Goal: Check status: Check status

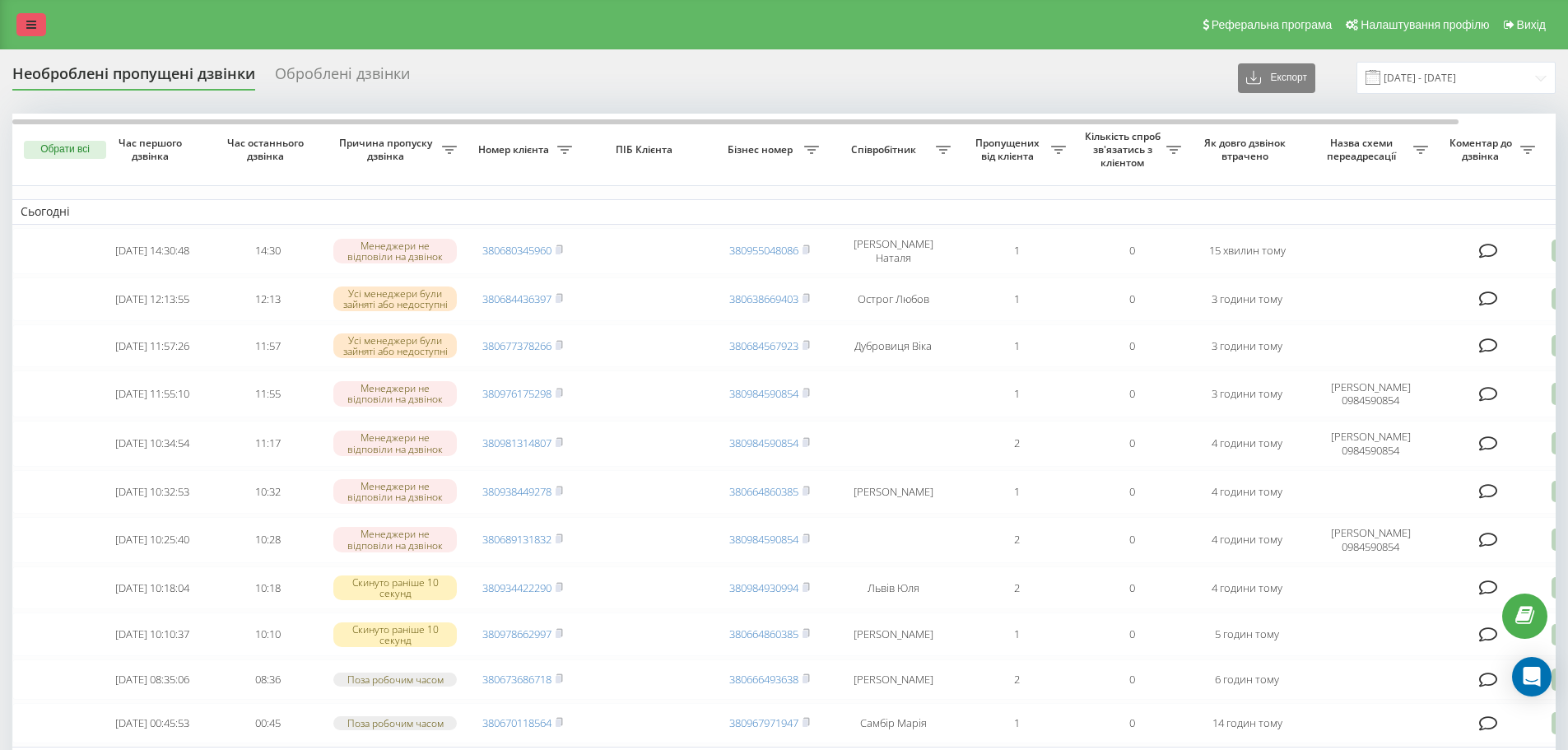
click at [41, 25] on link at bounding box center [31, 24] width 29 height 23
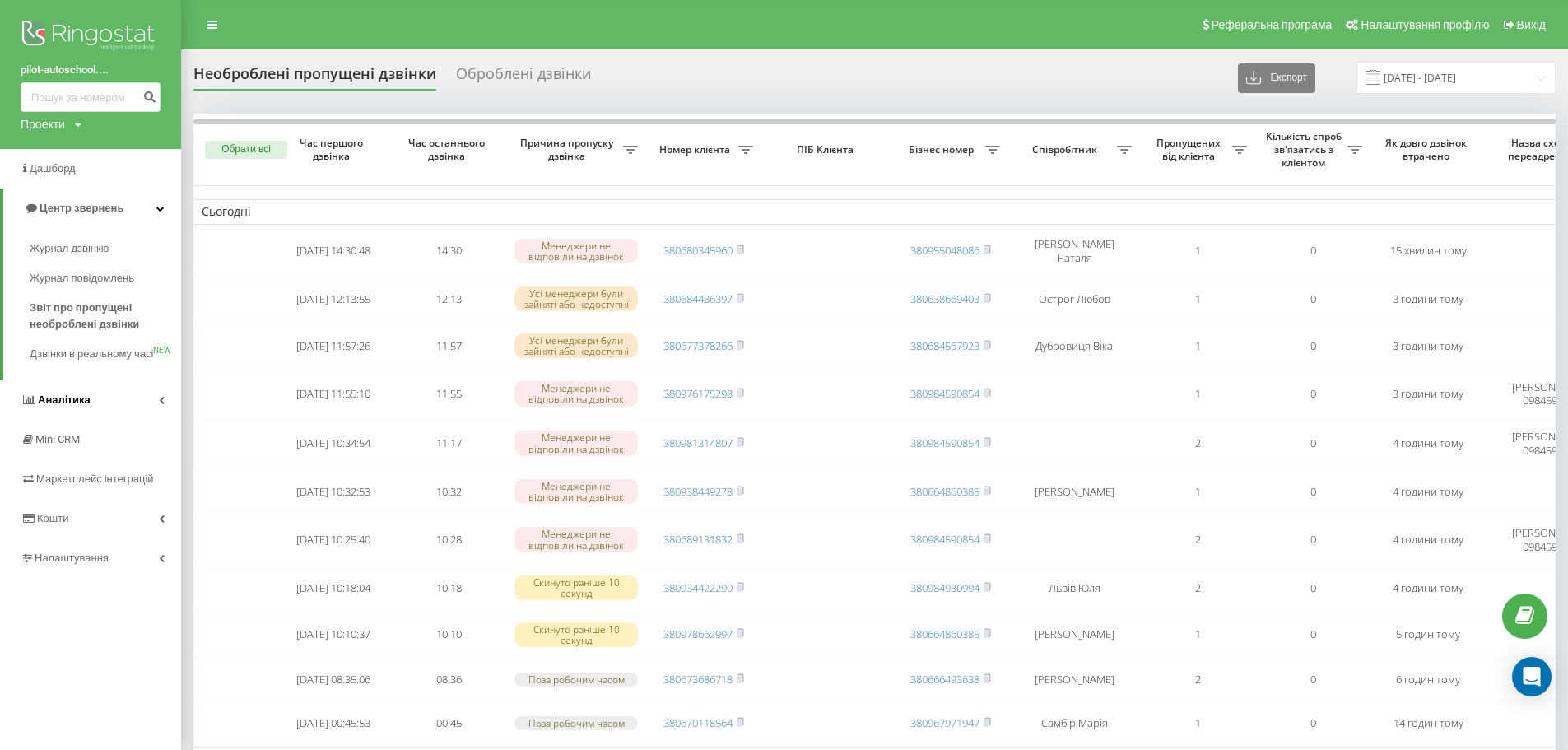
click at [151, 414] on link "Аналiтика" at bounding box center [91, 399] width 181 height 39
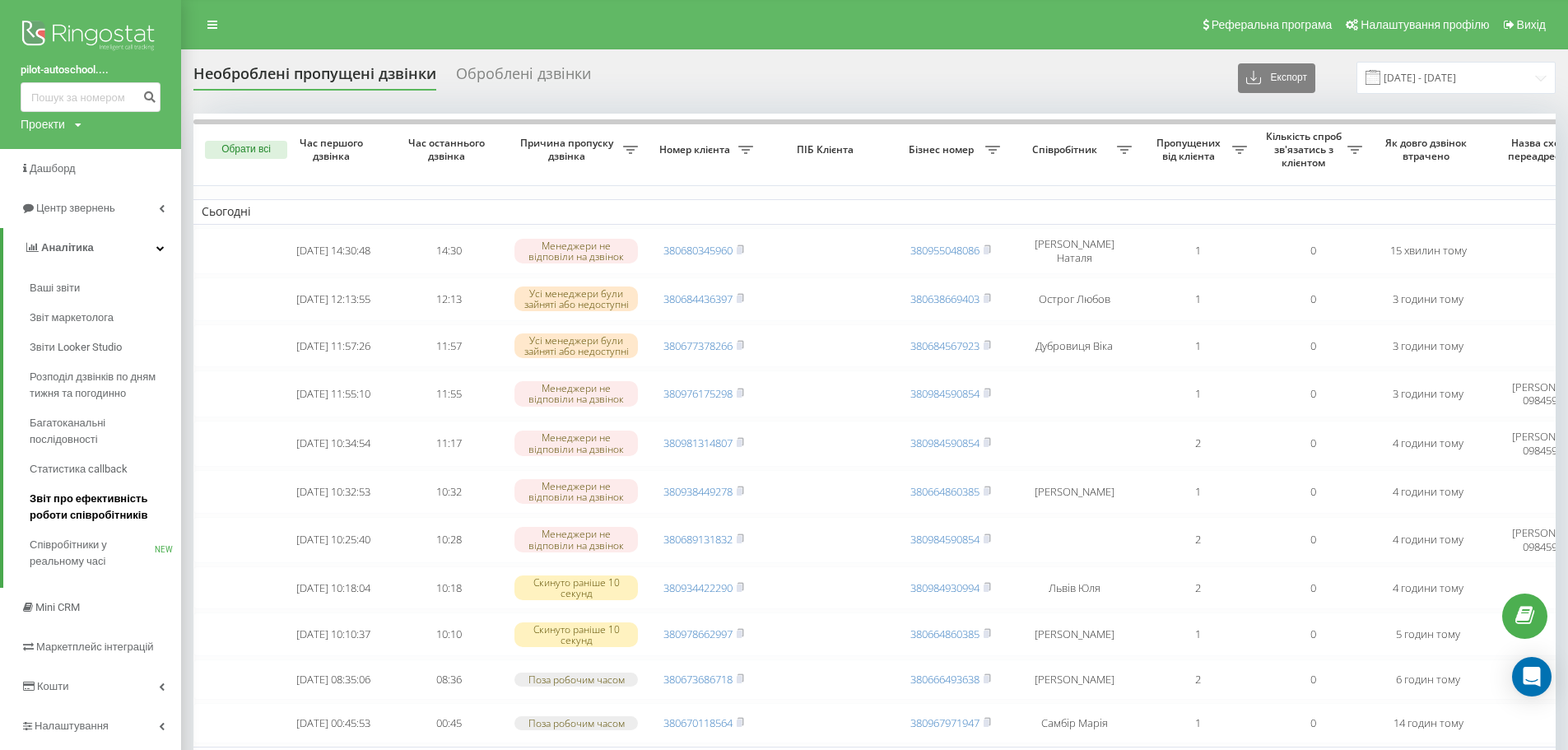
click at [110, 499] on span "Звіт про ефективність роботи співробітників" at bounding box center [101, 507] width 143 height 33
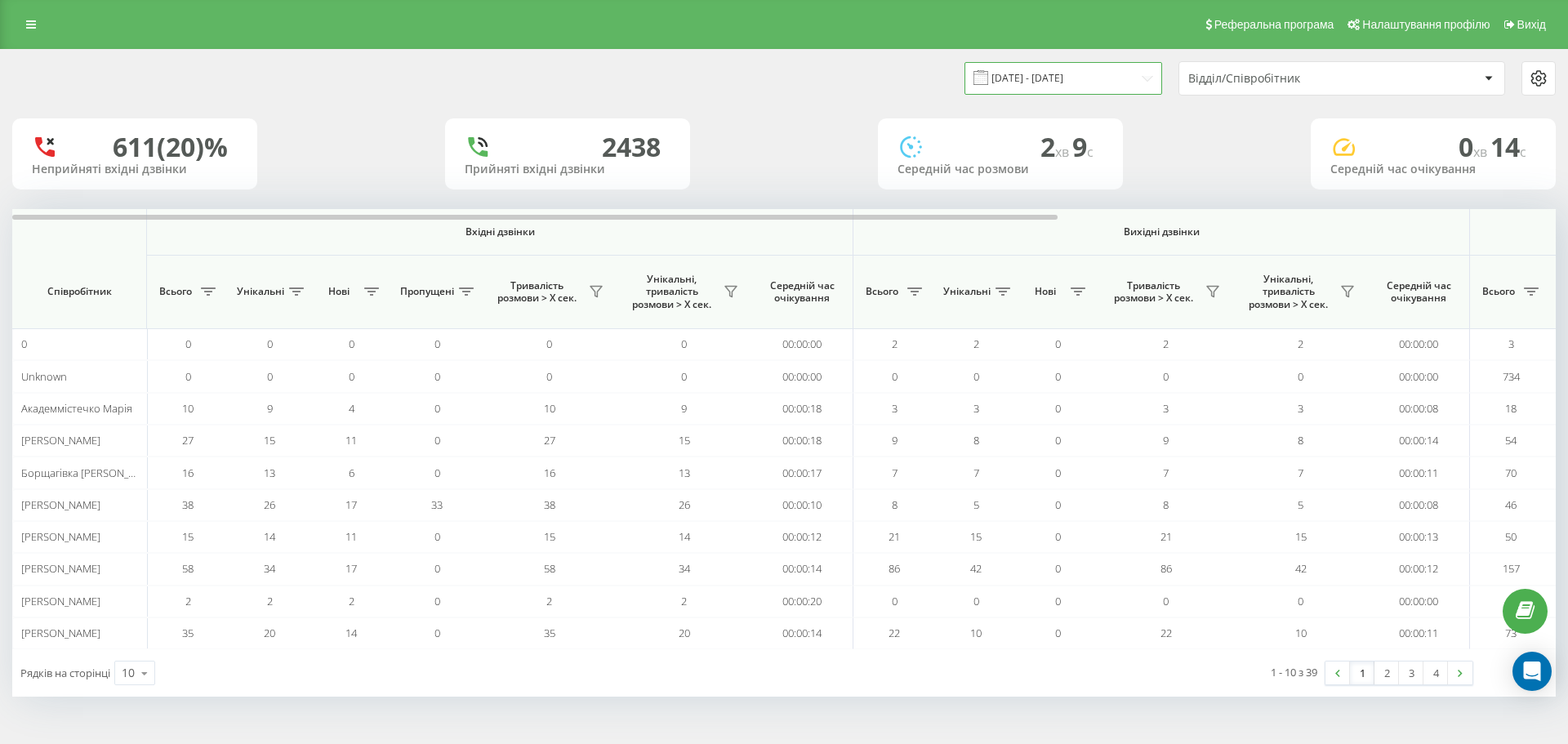
click at [1054, 77] on input "[DATE] - [DATE]" at bounding box center [1063, 78] width 197 height 32
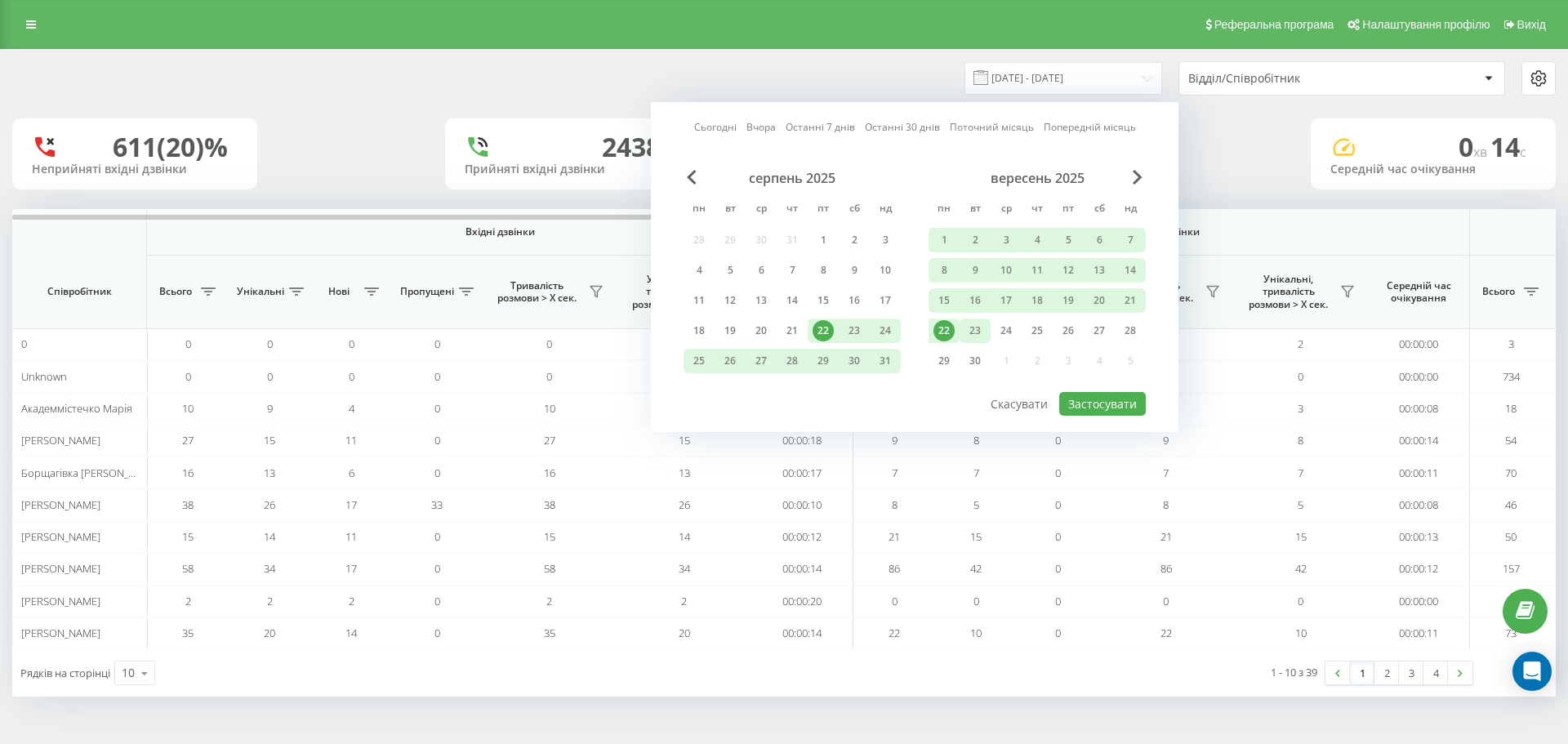
click at [972, 326] on div "23" at bounding box center [975, 331] width 22 height 22
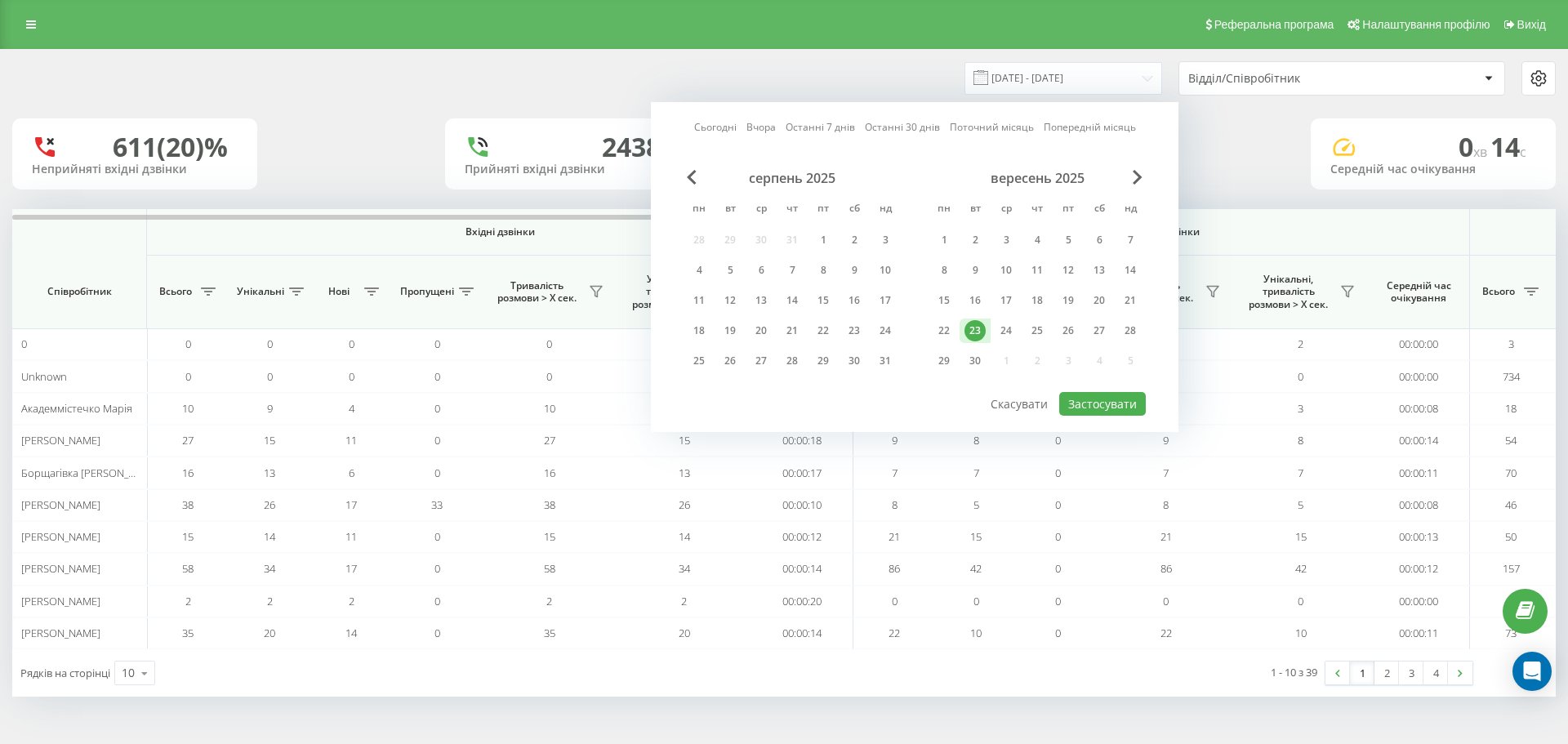
click at [972, 326] on div "23" at bounding box center [975, 331] width 22 height 22
click at [954, 335] on div "22" at bounding box center [945, 331] width 22 height 22
drag, startPoint x: 954, startPoint y: 335, endPoint x: 969, endPoint y: 339, distance: 15.5
click at [954, 334] on div "22" at bounding box center [945, 331] width 22 height 22
click at [1104, 402] on button "Застосувати" at bounding box center [1103, 404] width 87 height 23
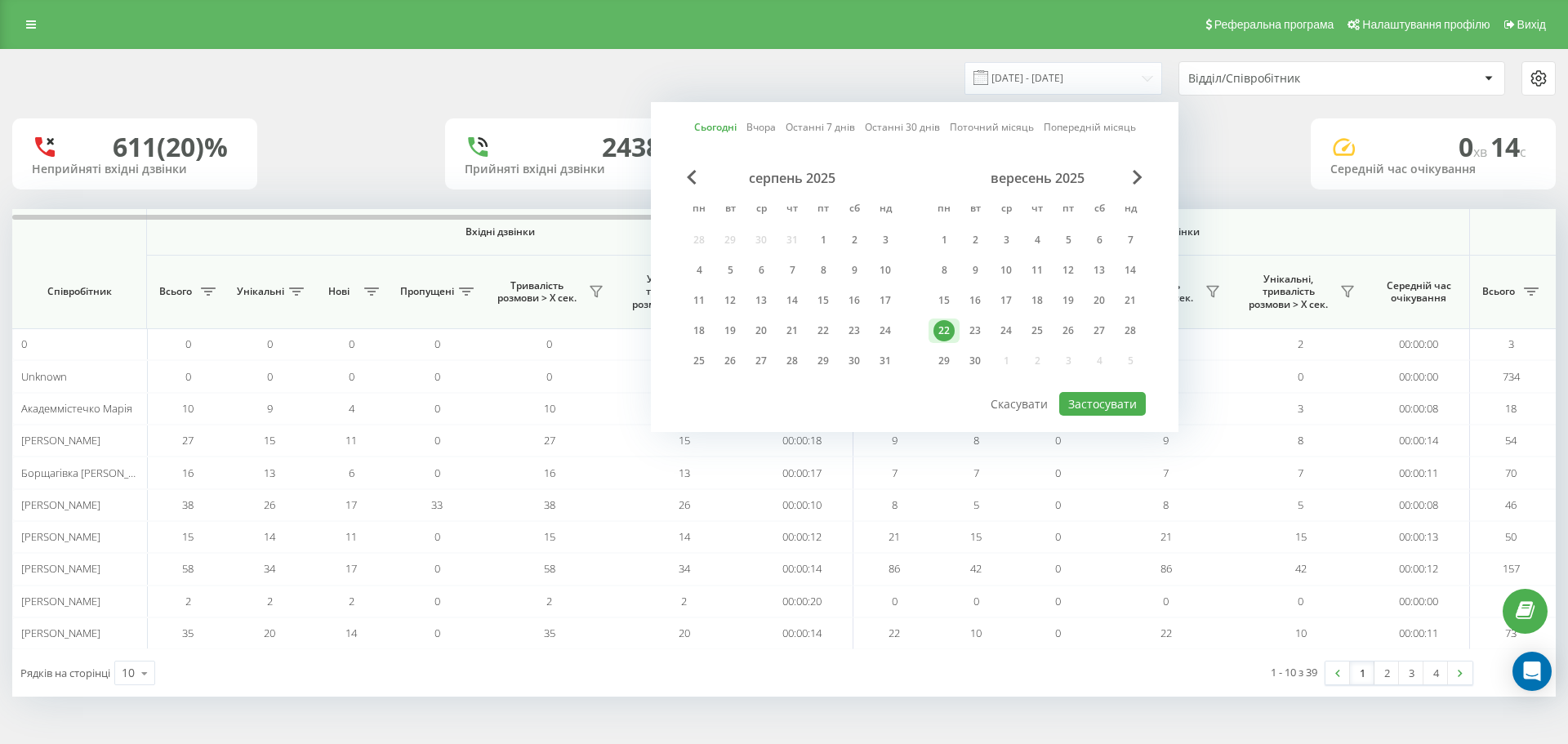
type input "[DATE] - [DATE]"
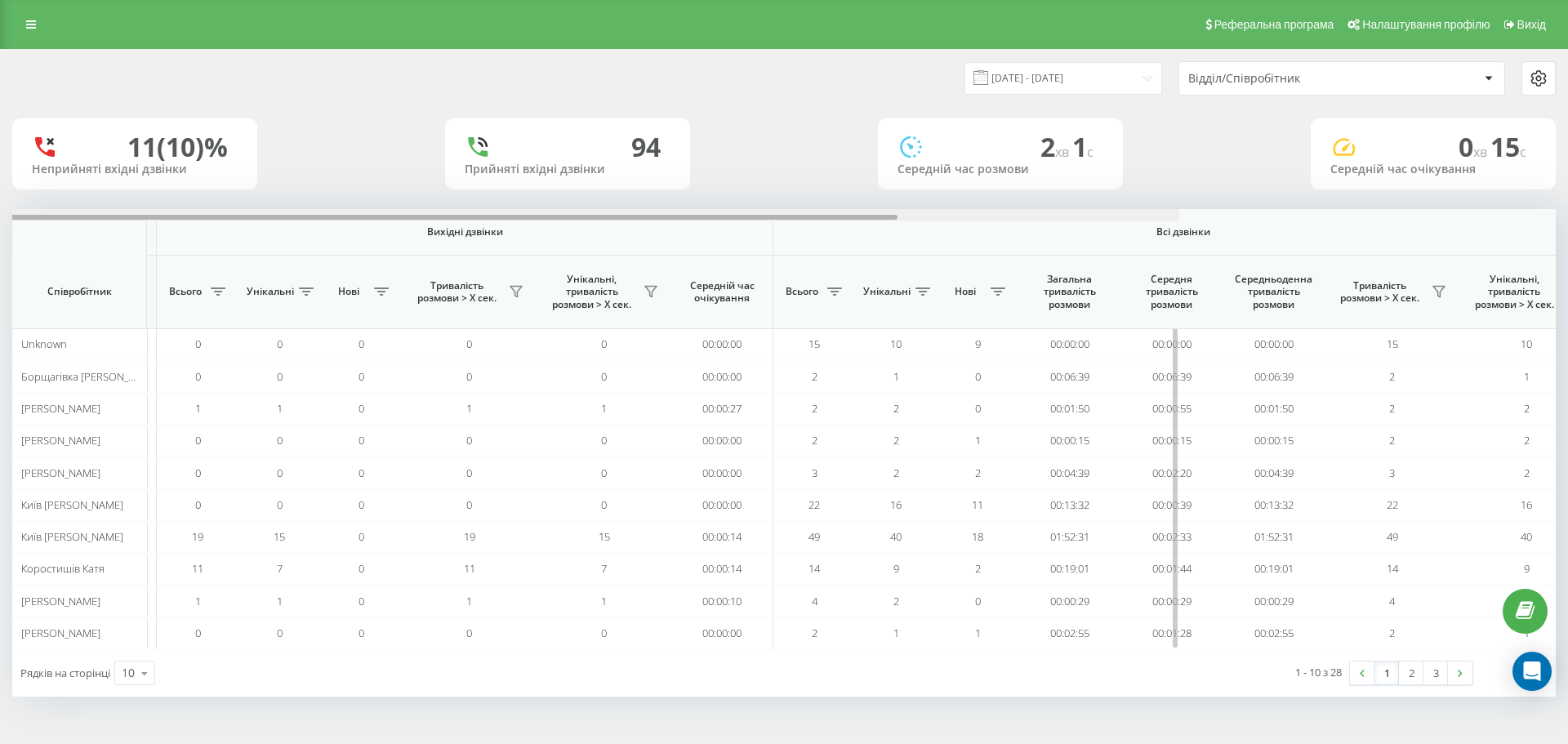
scroll to position [0, 735]
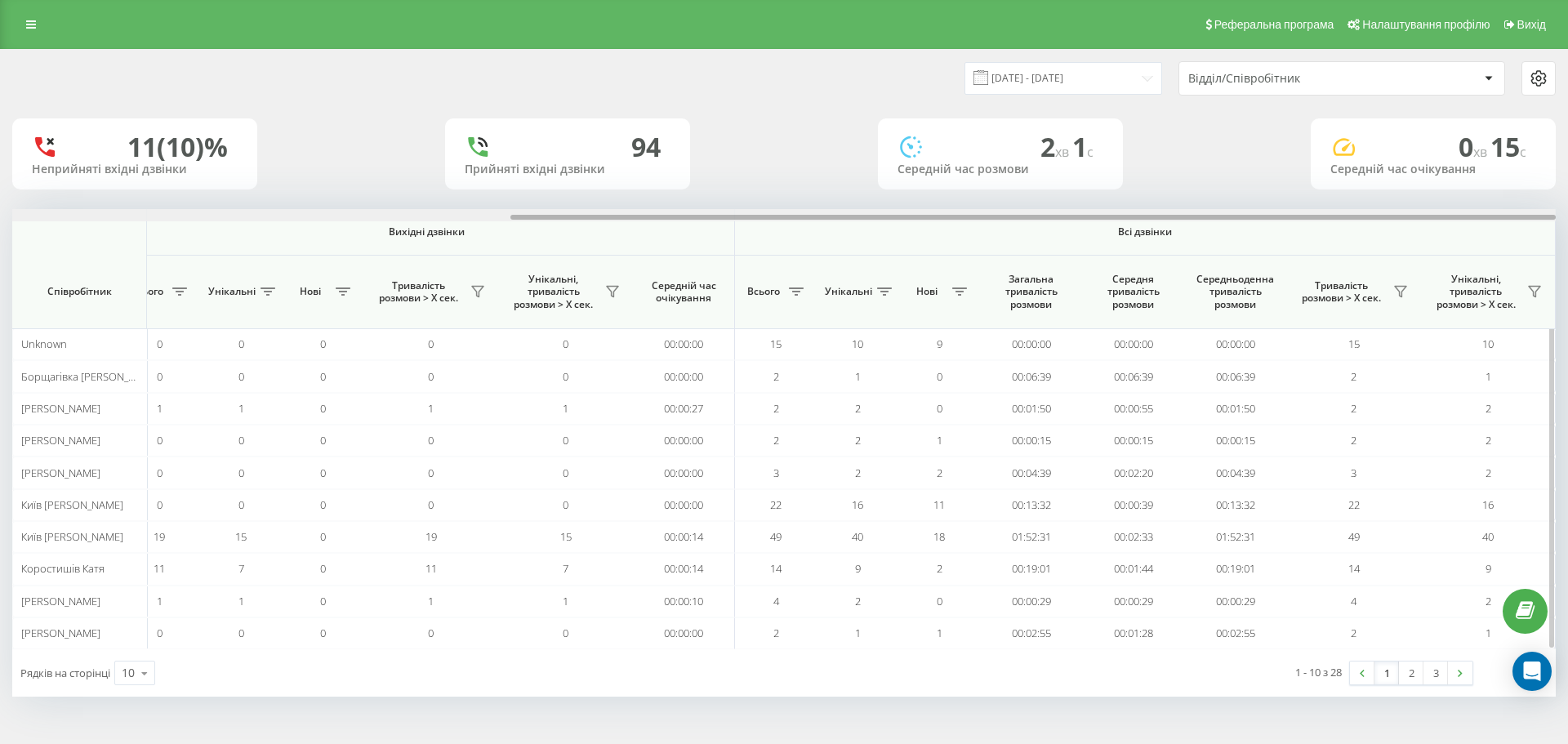
drag, startPoint x: 884, startPoint y: 216, endPoint x: 1410, endPoint y: 348, distance: 542.3
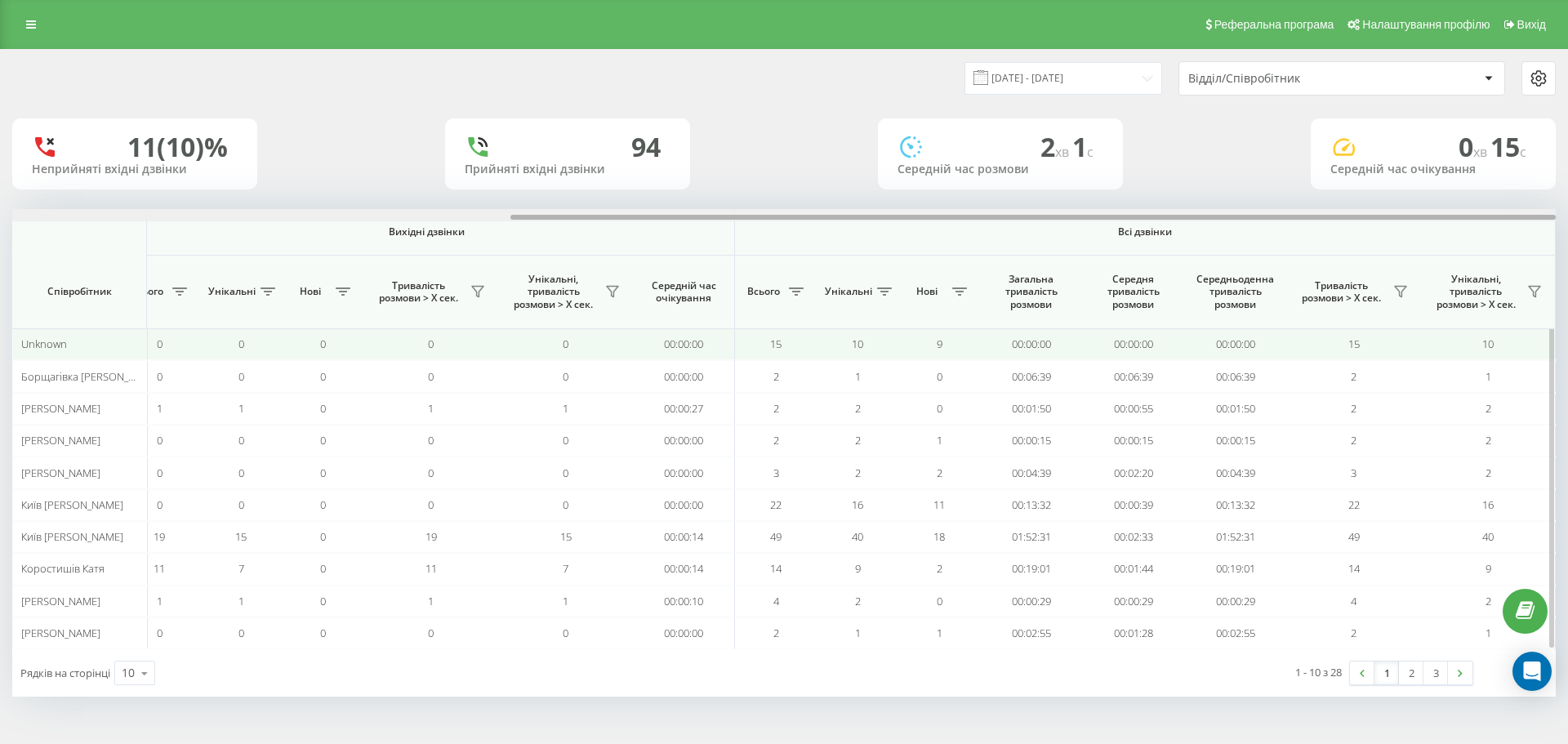
click at [1451, 290] on div "Вхідні дзвінки Вихідні дзвінки Всі дзвінки Співробітник Всього Унікальні Нові П…" at bounding box center [784, 429] width 1544 height 440
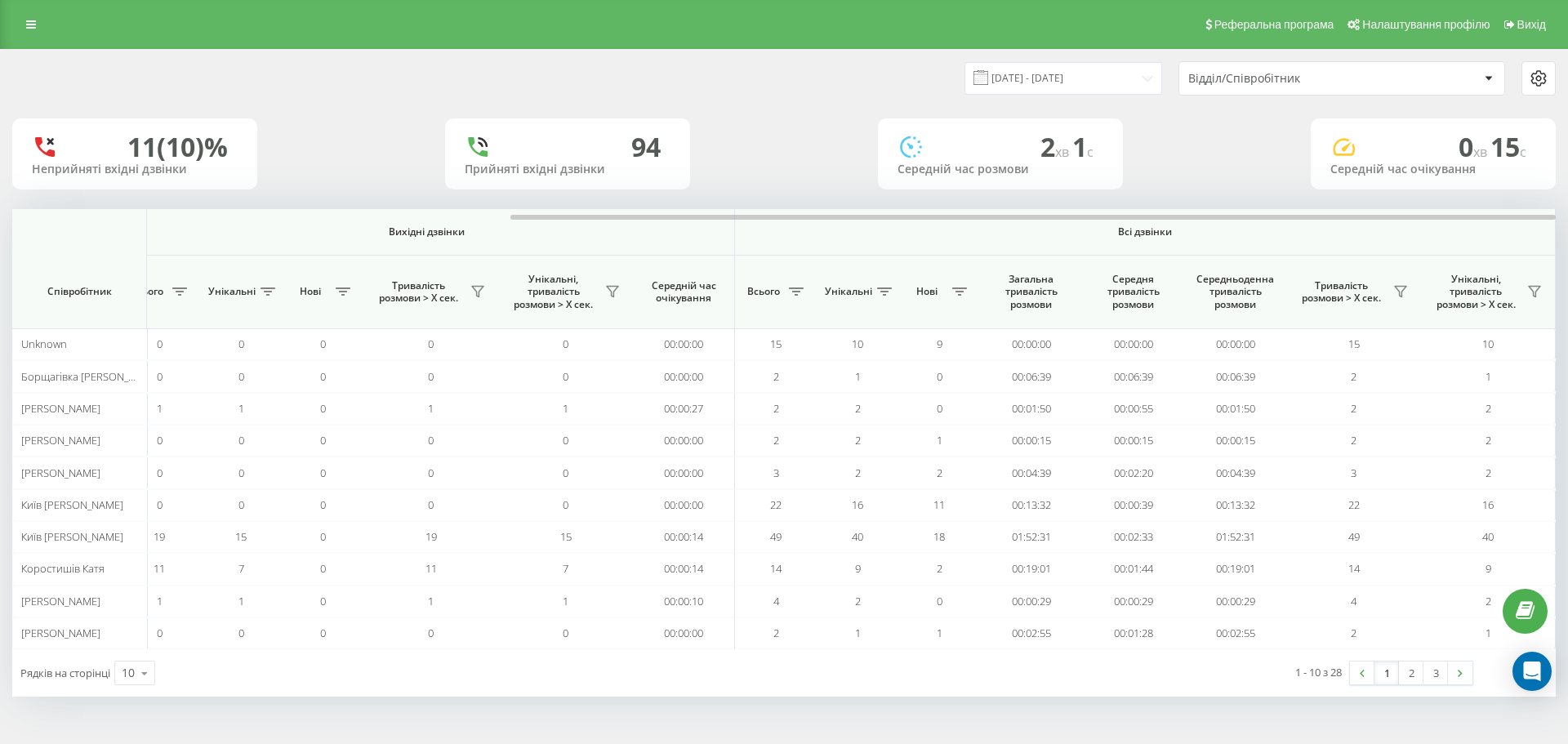
drag, startPoint x: 1085, startPoint y: 2, endPoint x: 327, endPoint y: 112, distance: 765.9
click at [330, 109] on div "[DATE] - [DATE] Відділ/Співробітник 11 (10)% Неприйняті вхідні дзвінки 94 Прийн…" at bounding box center [784, 373] width 1544 height 647
